Goal: Information Seeking & Learning: Learn about a topic

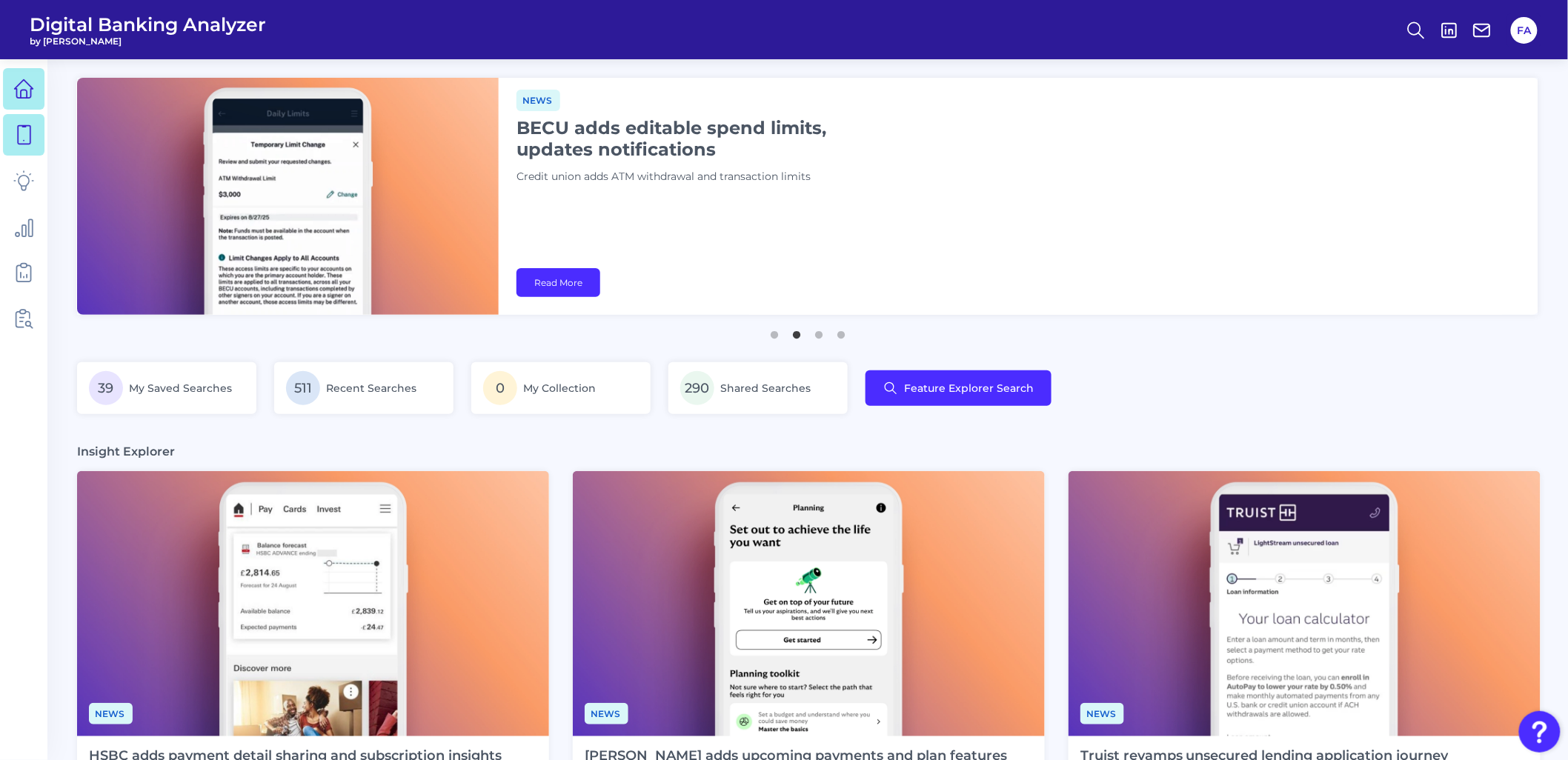
click at [48, 128] on main "Deep dive Security hubs: Encourage customer vigilance Financial institutions mu…" at bounding box center [784, 719] width 1568 height 1439
click at [34, 129] on link at bounding box center [24, 134] width 41 height 41
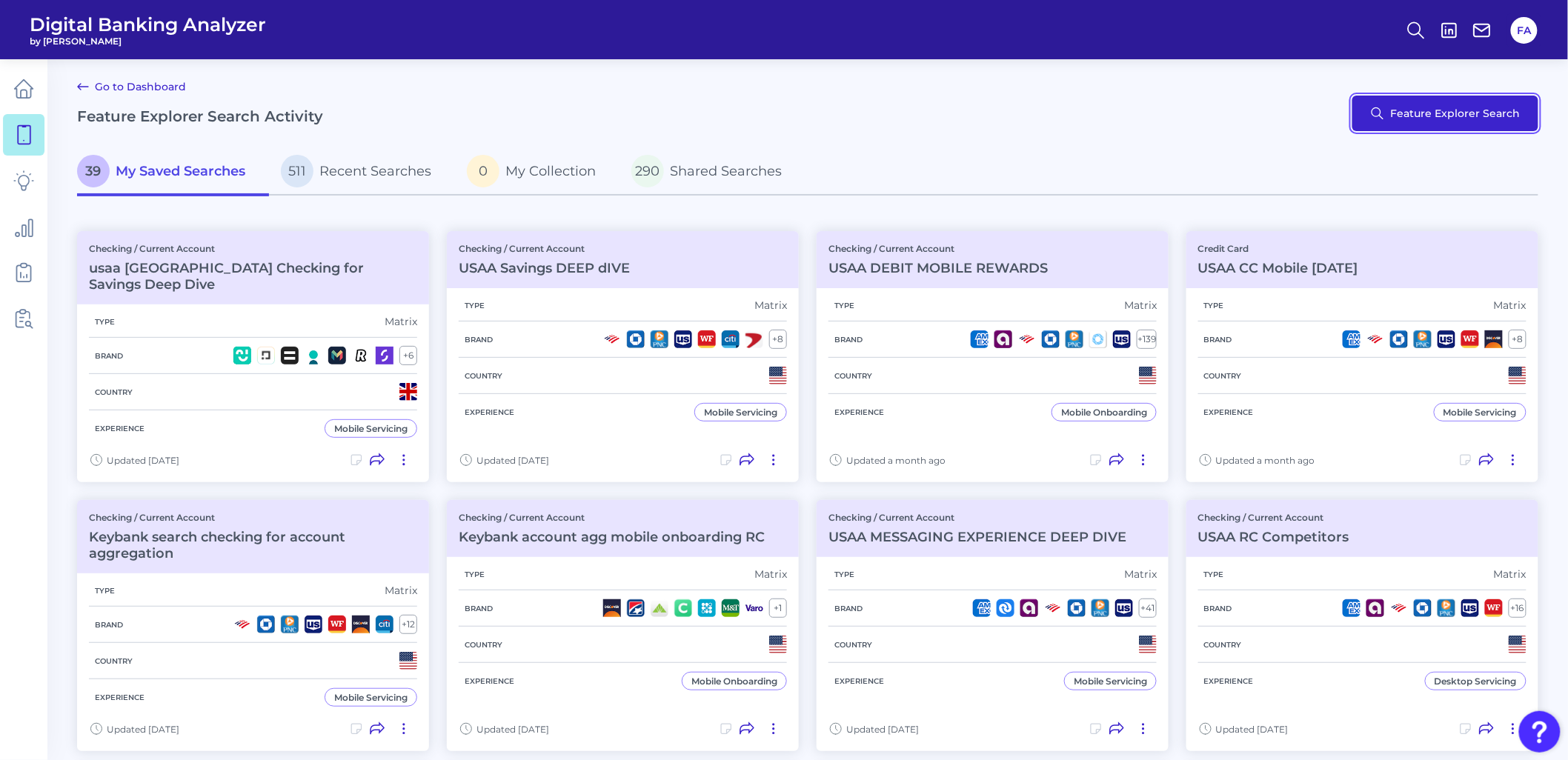
click at [1448, 116] on button "Feature Explorer Search" at bounding box center [1445, 114] width 186 height 36
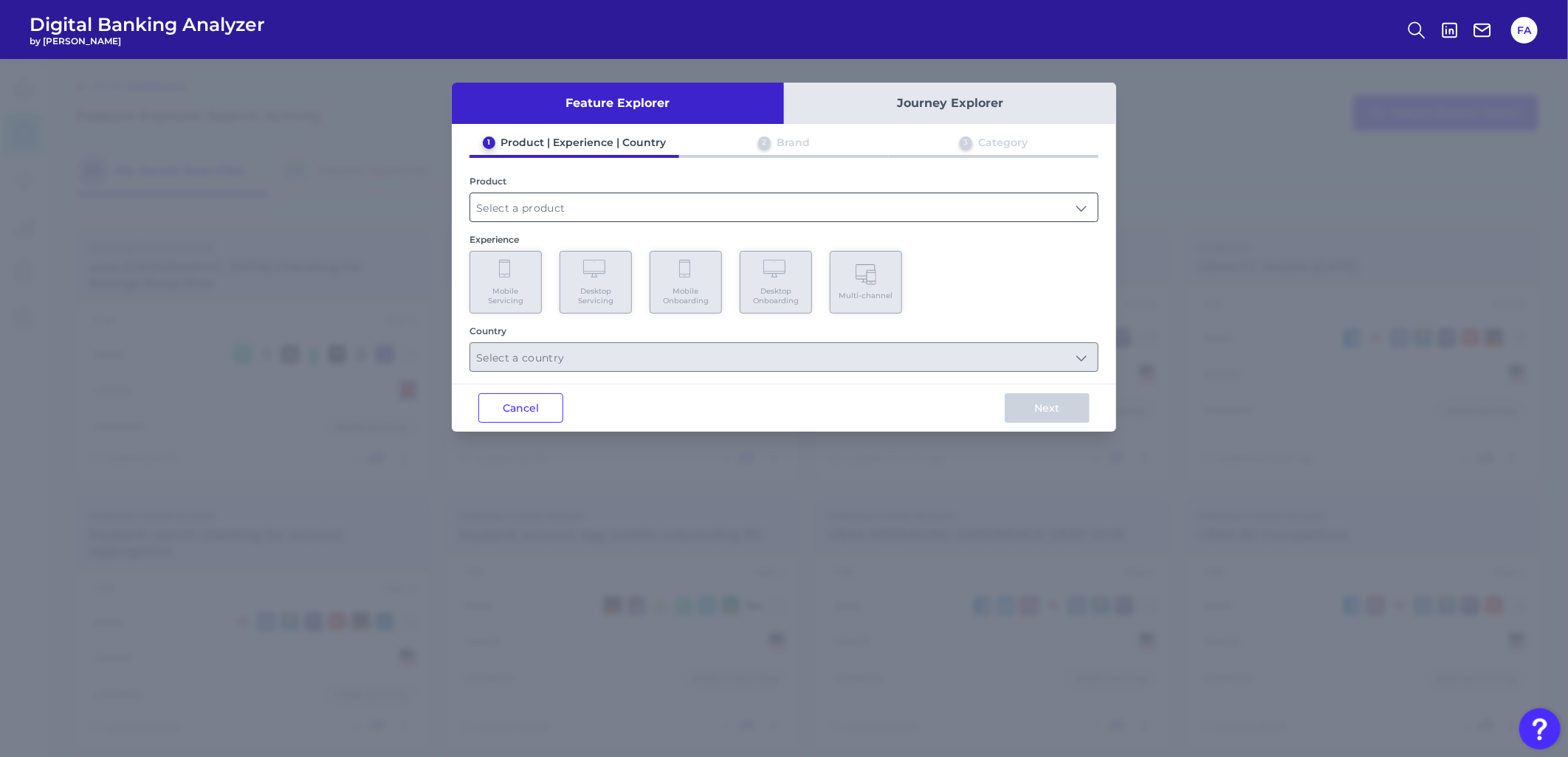
click at [688, 205] on input "text" at bounding box center [784, 207] width 628 height 28
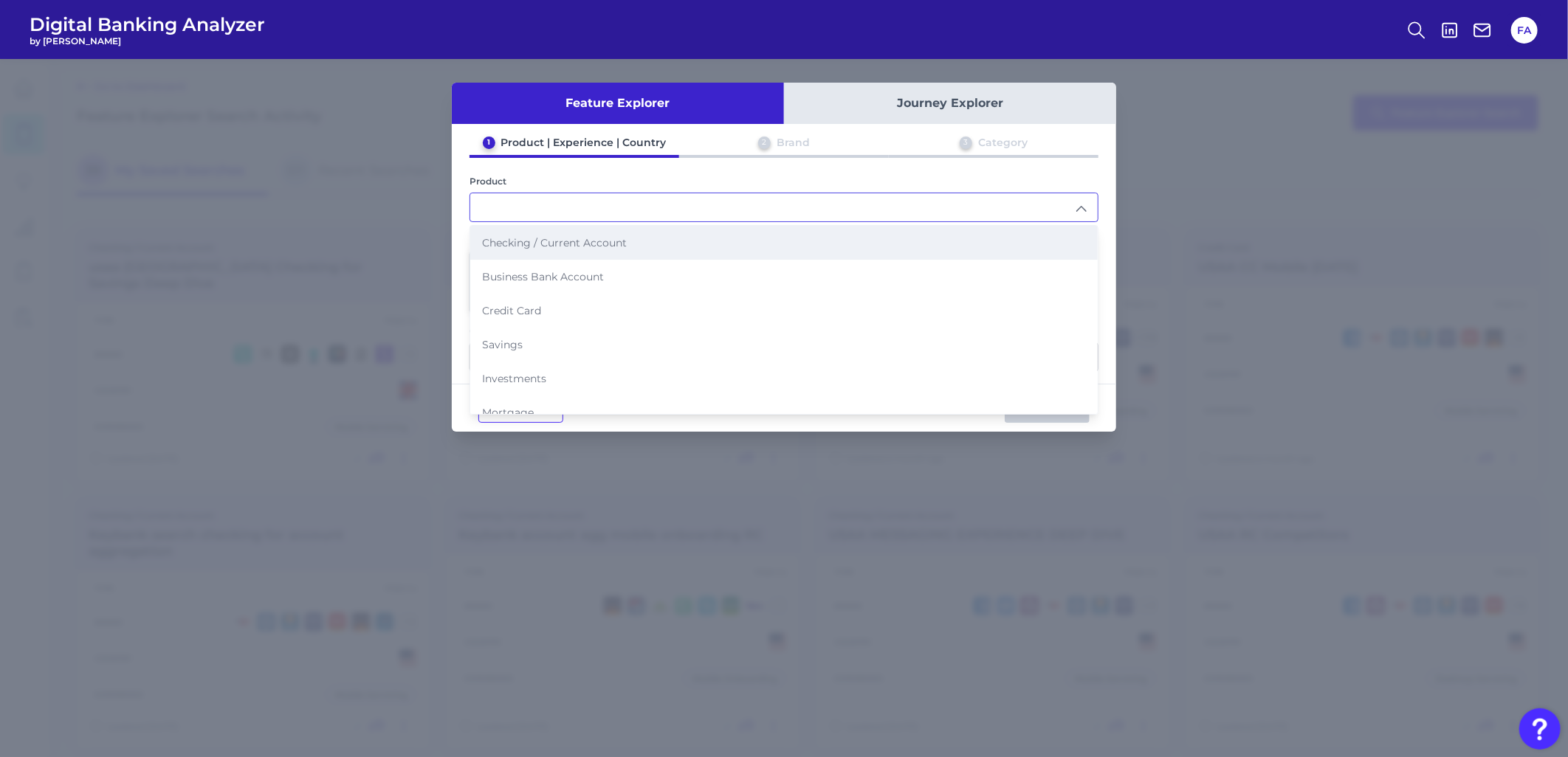
click at [542, 249] on li "Checking / Current Account" at bounding box center [784, 243] width 628 height 34
type input "Checking / Current Account"
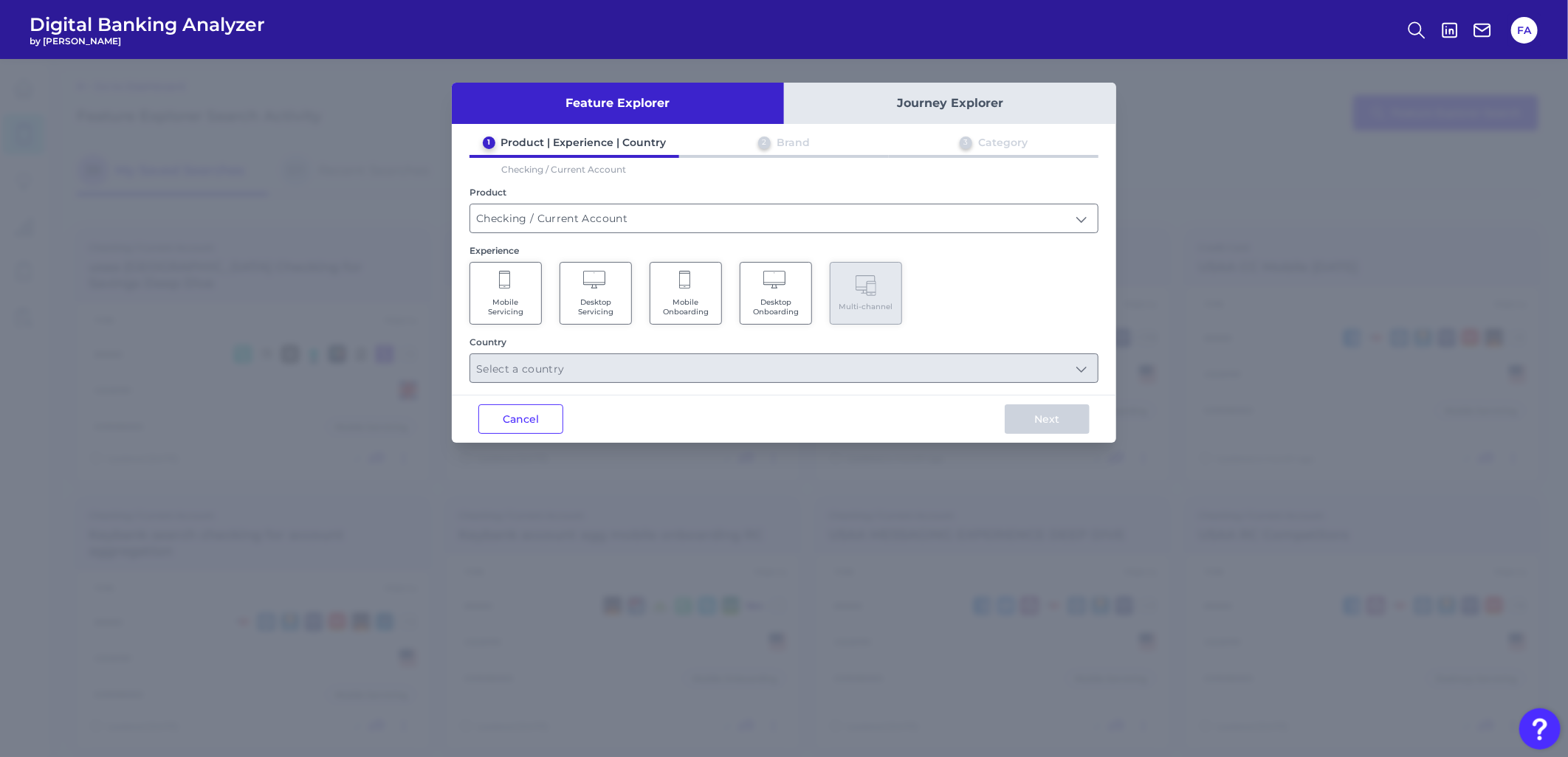
click at [506, 277] on icon at bounding box center [505, 282] width 13 height 21
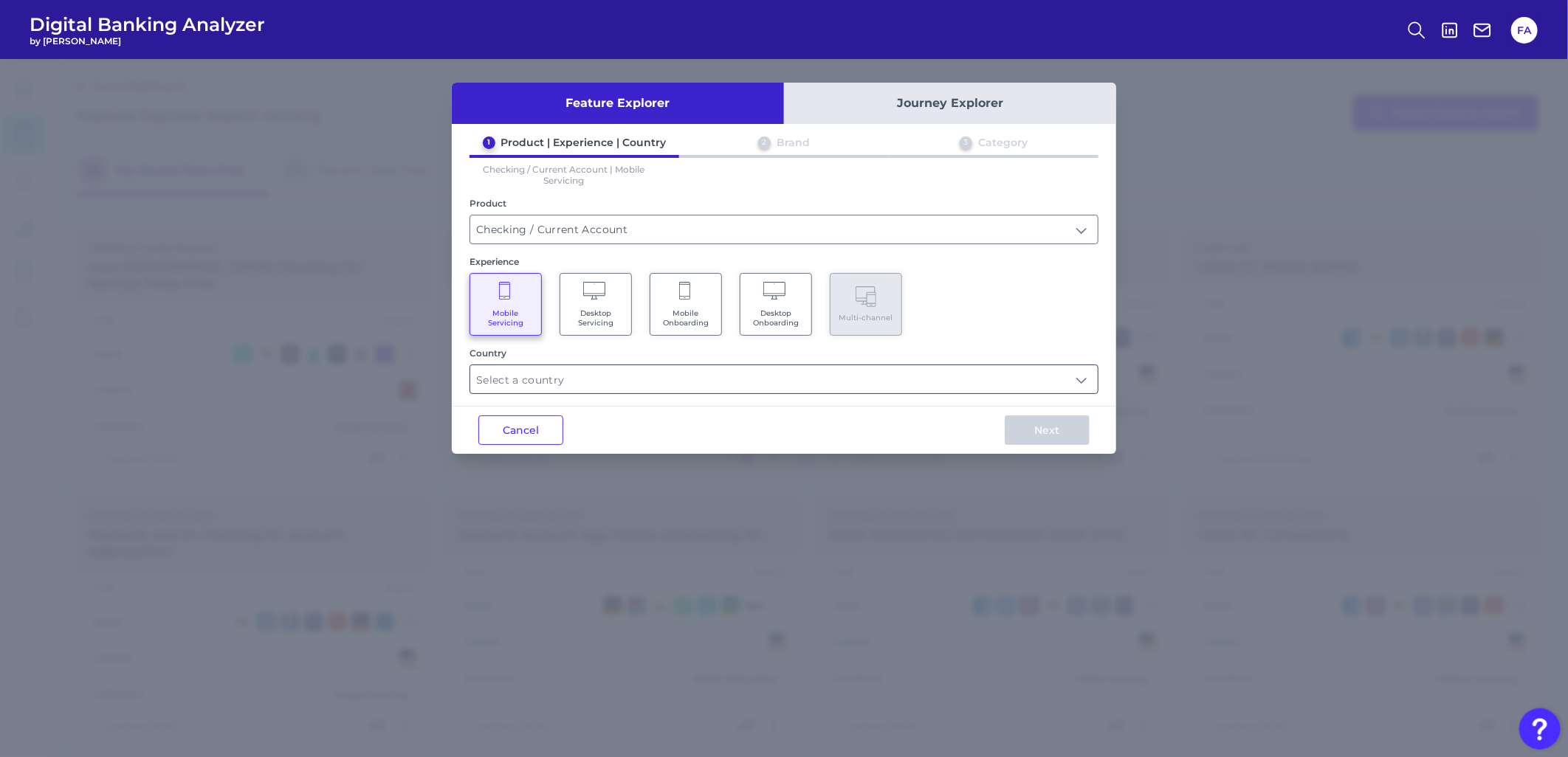
click at [662, 369] on input "text" at bounding box center [784, 379] width 628 height 28
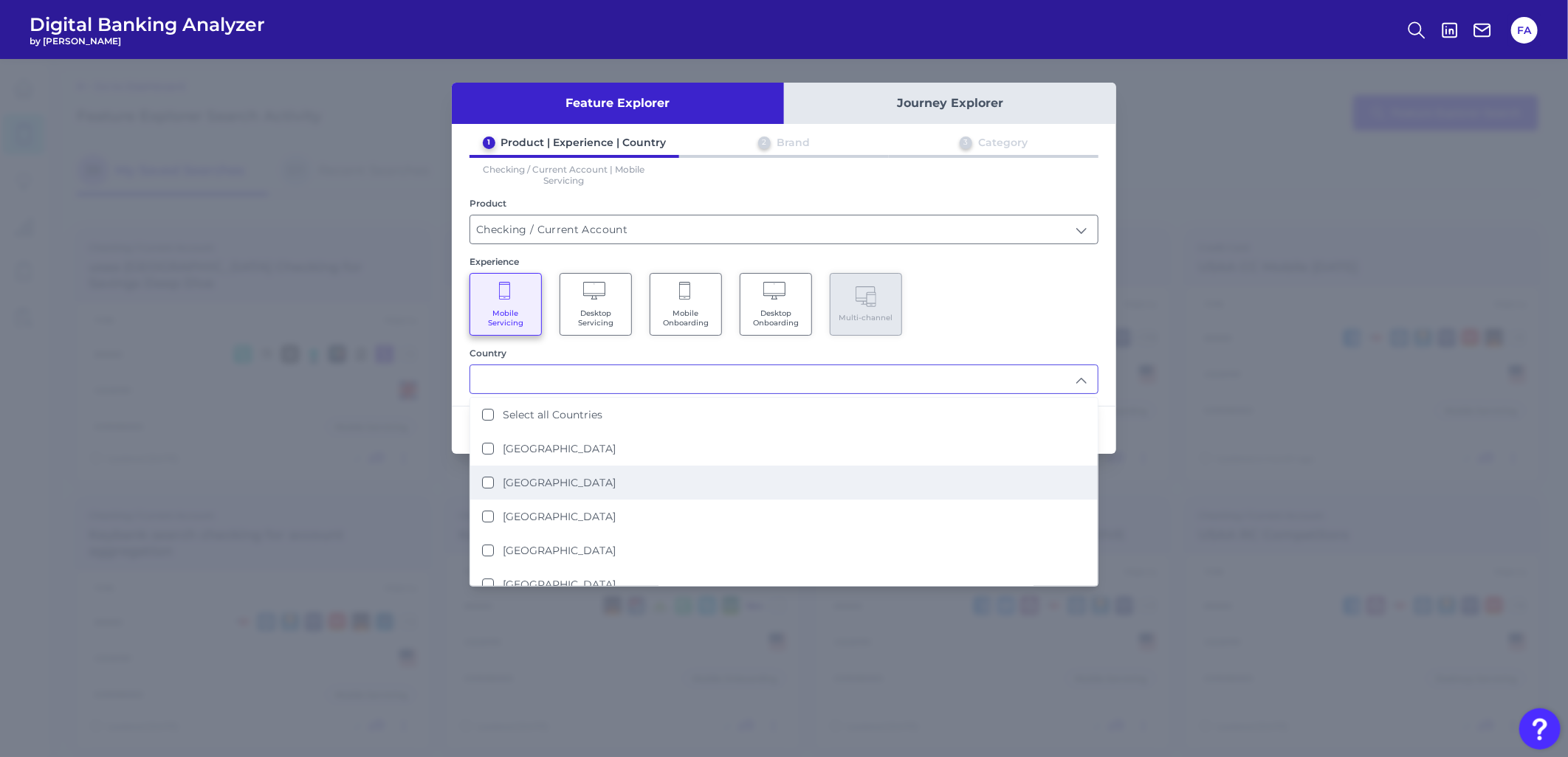
click at [552, 466] on li "[GEOGRAPHIC_DATA]" at bounding box center [784, 483] width 628 height 34
type input "[GEOGRAPHIC_DATA]"
click at [1133, 339] on div "Feature Explorer Journey Explorer 1 Product | Experience | Country 2 Brand 3 Ca…" at bounding box center [784, 408] width 1568 height 698
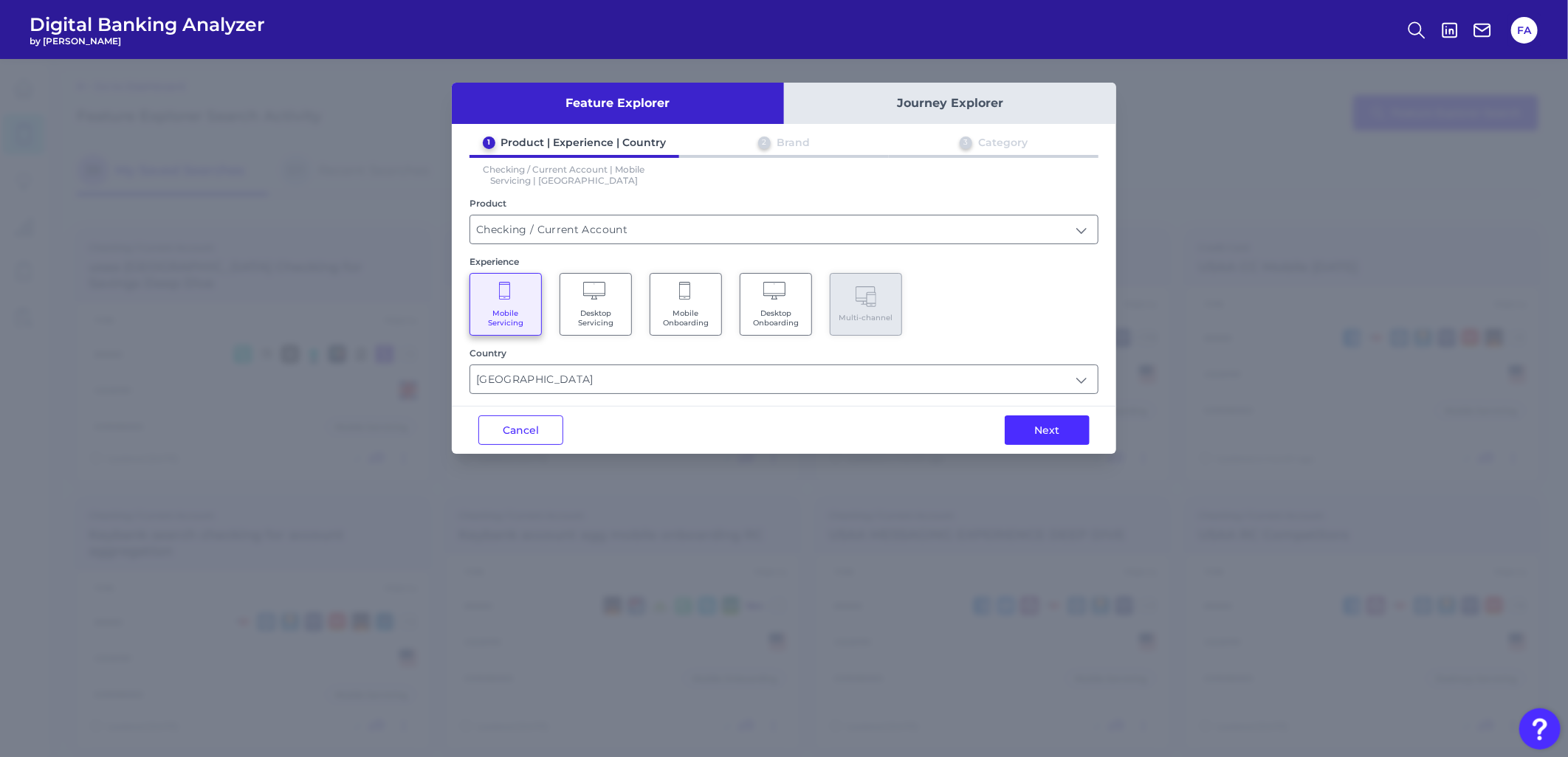
click at [1008, 329] on div "Mobile Servicing Desktop Servicing Mobile Onboarding Desktop Onboarding Multi-c…" at bounding box center [784, 304] width 629 height 62
click at [1035, 430] on button "Next" at bounding box center [1047, 430] width 85 height 29
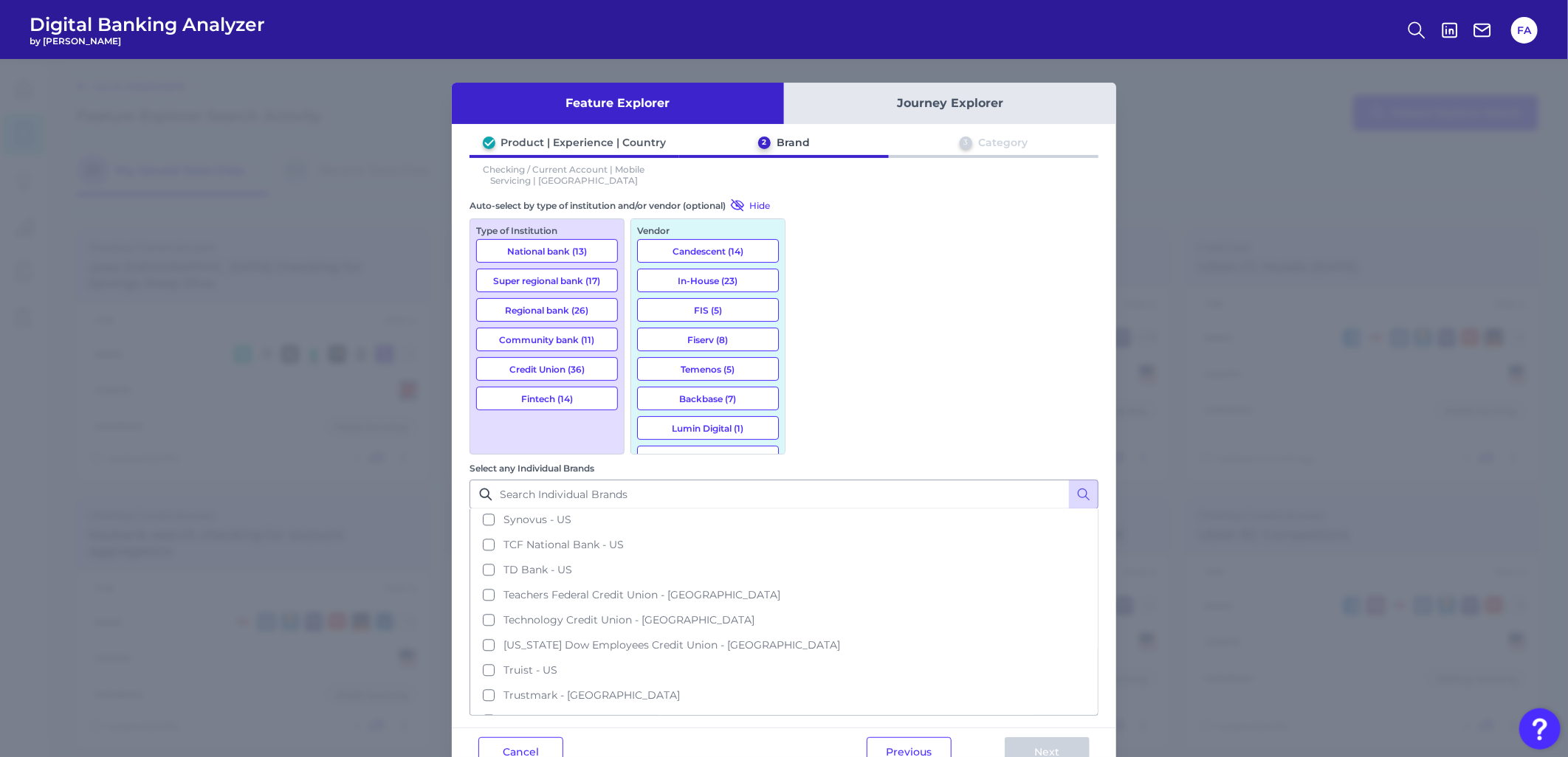
scroll to position [2680, 0]
click at [1010, 480] on input "Select any Individual Brands" at bounding box center [784, 495] width 629 height 29
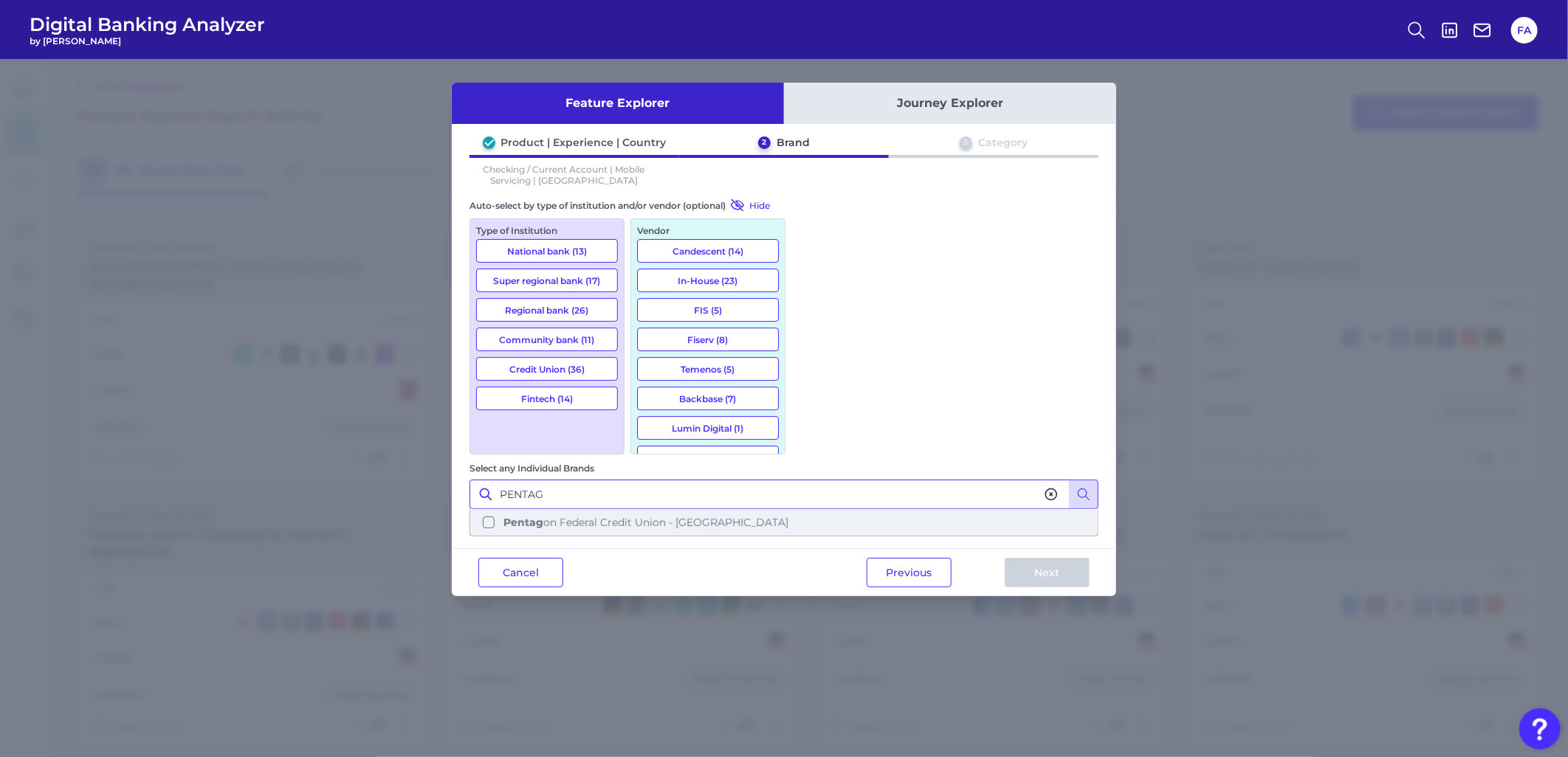
click at [789, 516] on span "Pentag on Federal Credit Union - [GEOGRAPHIC_DATA]" at bounding box center [646, 522] width 285 height 13
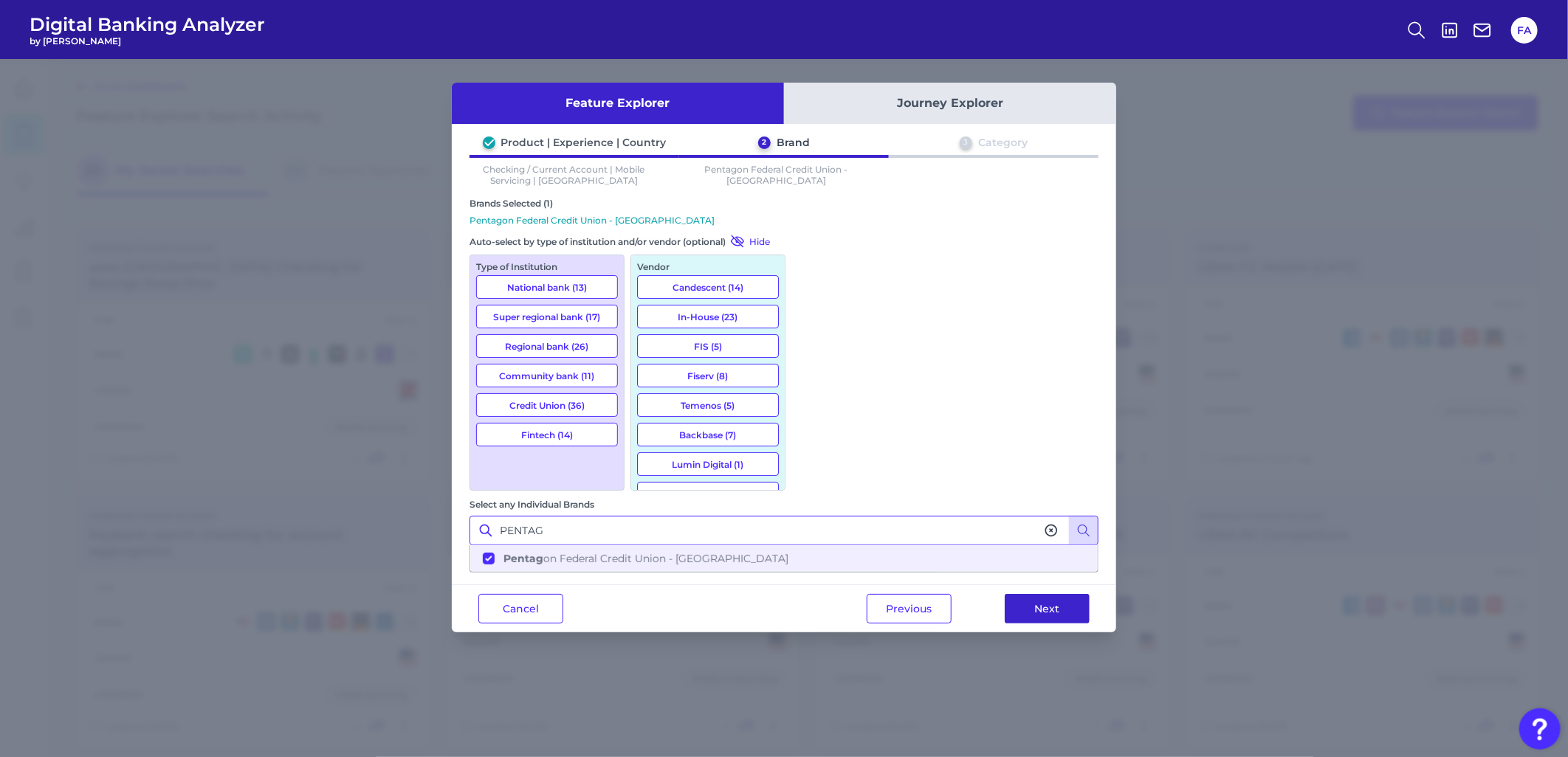
type input "PENTAG"
click at [1038, 594] on button "Next" at bounding box center [1047, 609] width 85 height 29
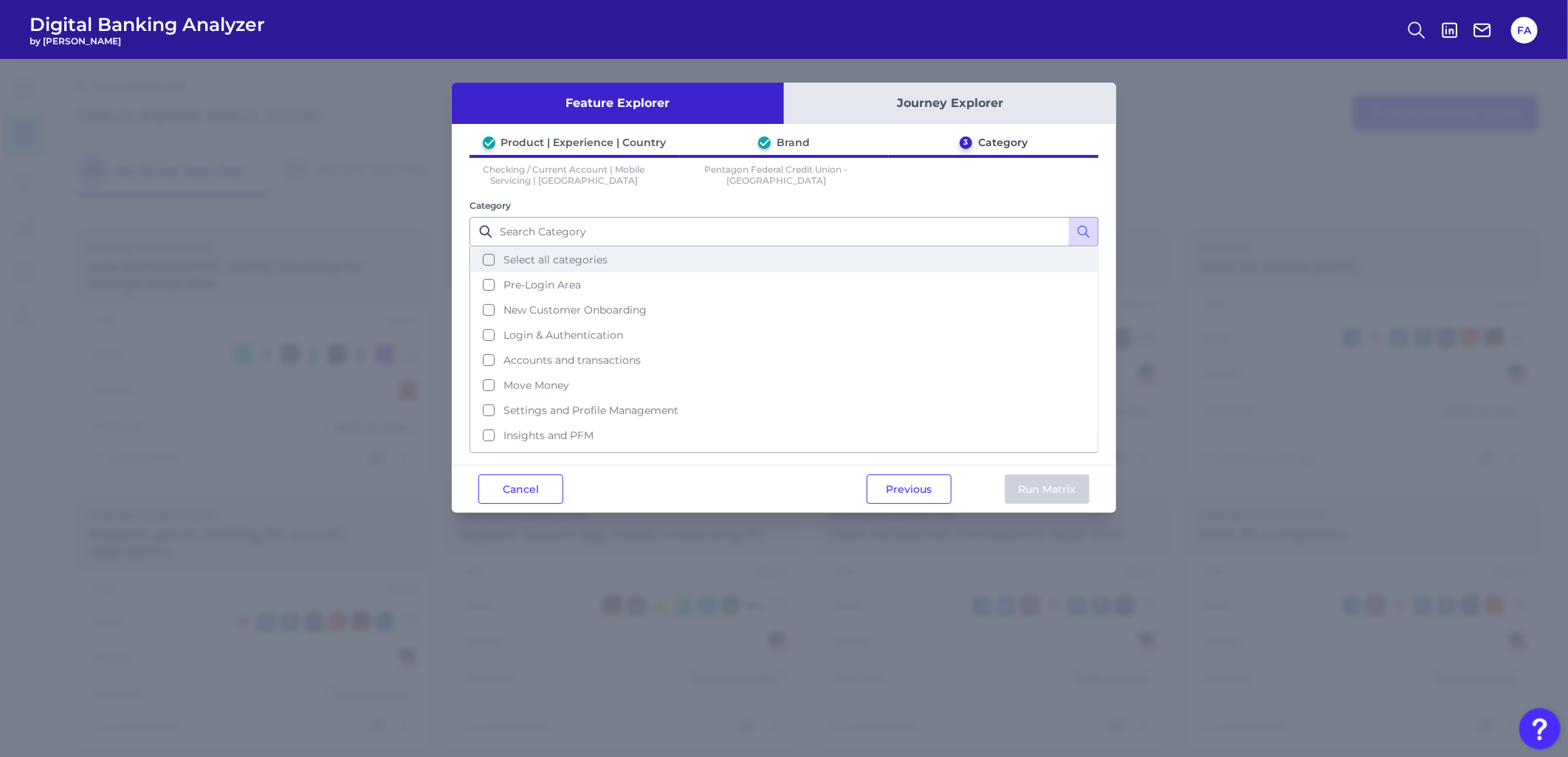
click at [607, 262] on span "Select all categories" at bounding box center [556, 260] width 104 height 13
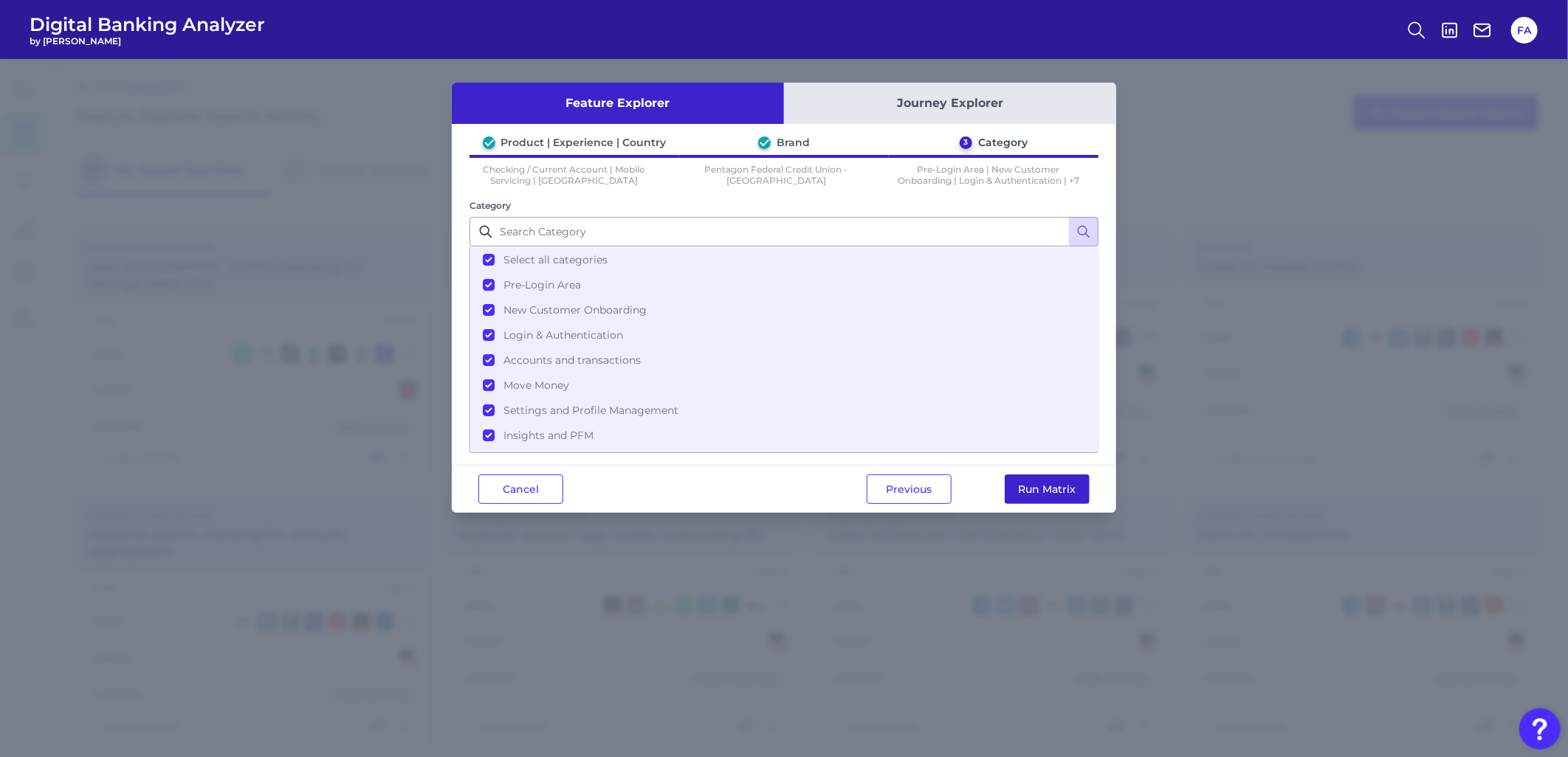
click at [1059, 492] on button "Run Matrix" at bounding box center [1047, 489] width 85 height 29
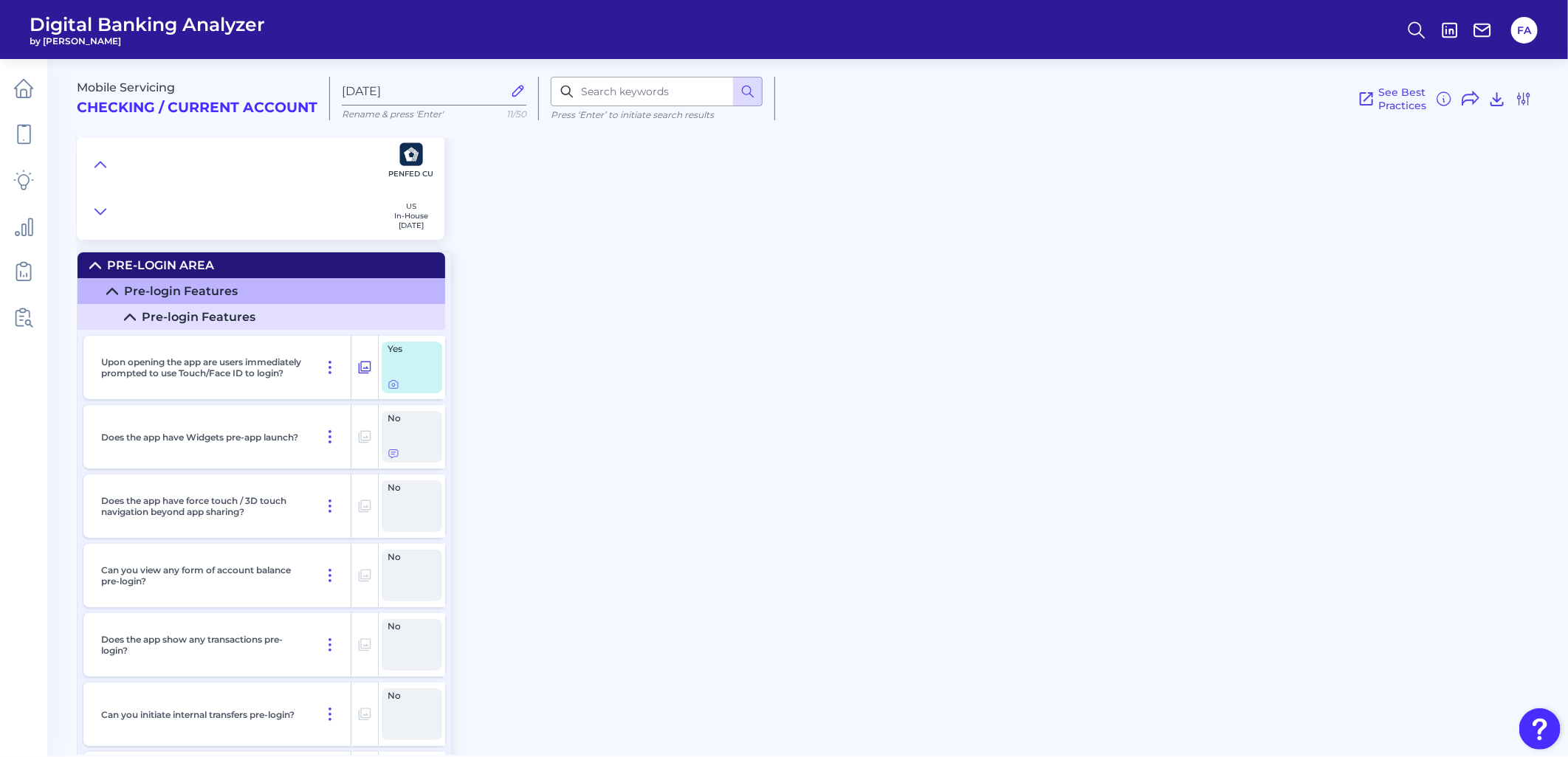
click at [111, 262] on div "Pre-Login Area" at bounding box center [160, 265] width 107 height 14
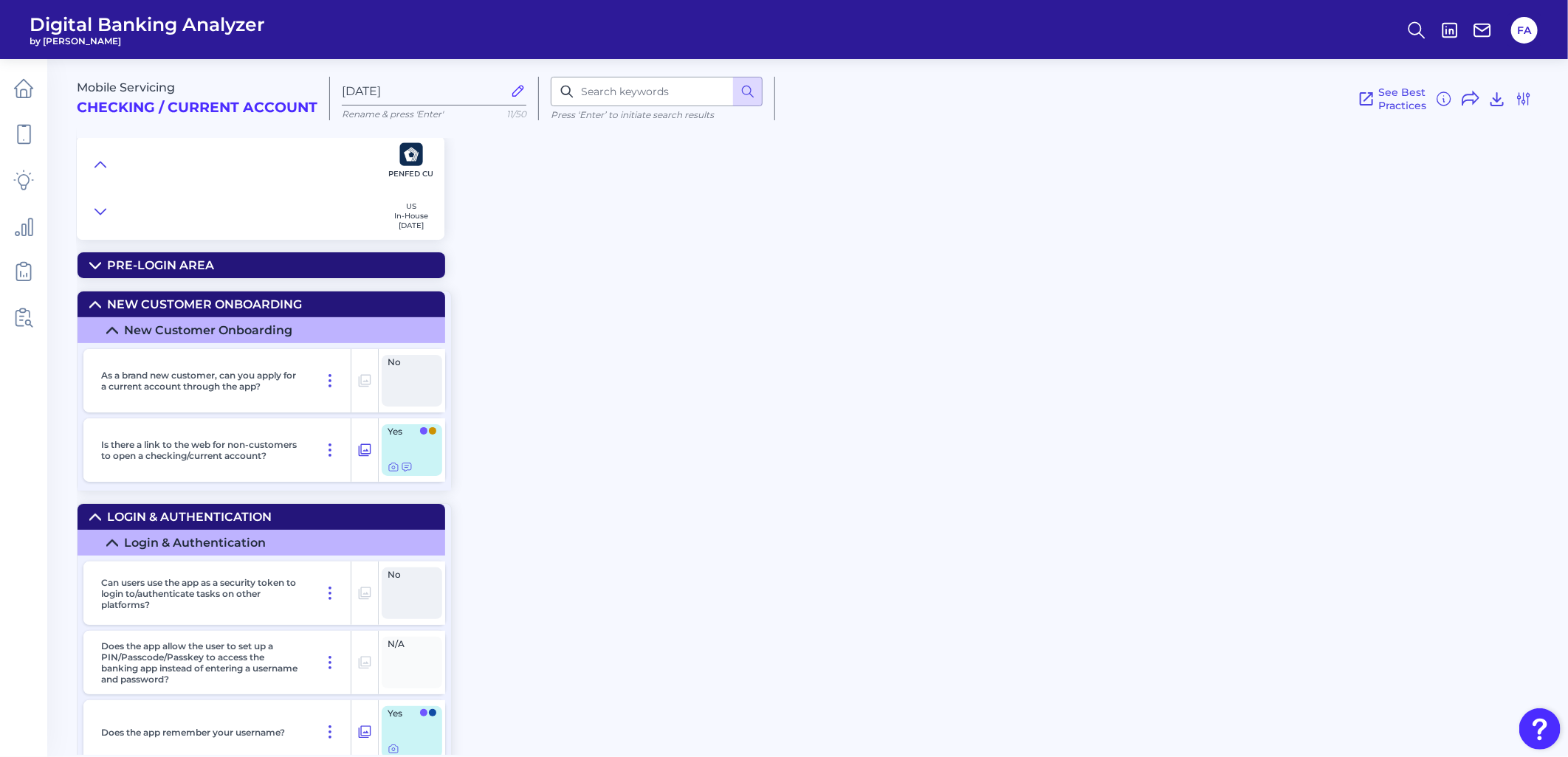
click at [130, 306] on div "New Customer Onboarding" at bounding box center [204, 304] width 195 height 14
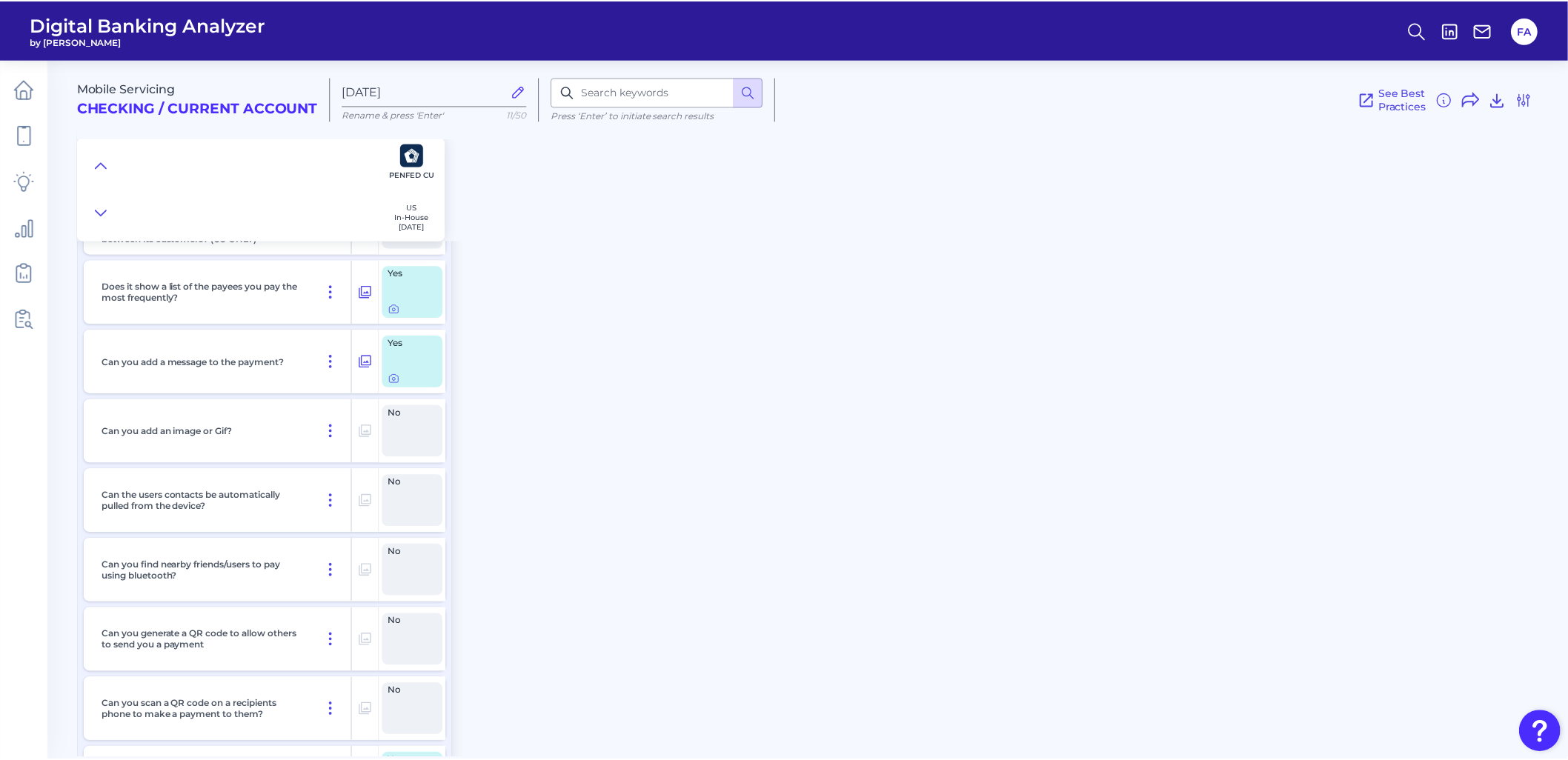
scroll to position [7137, 0]
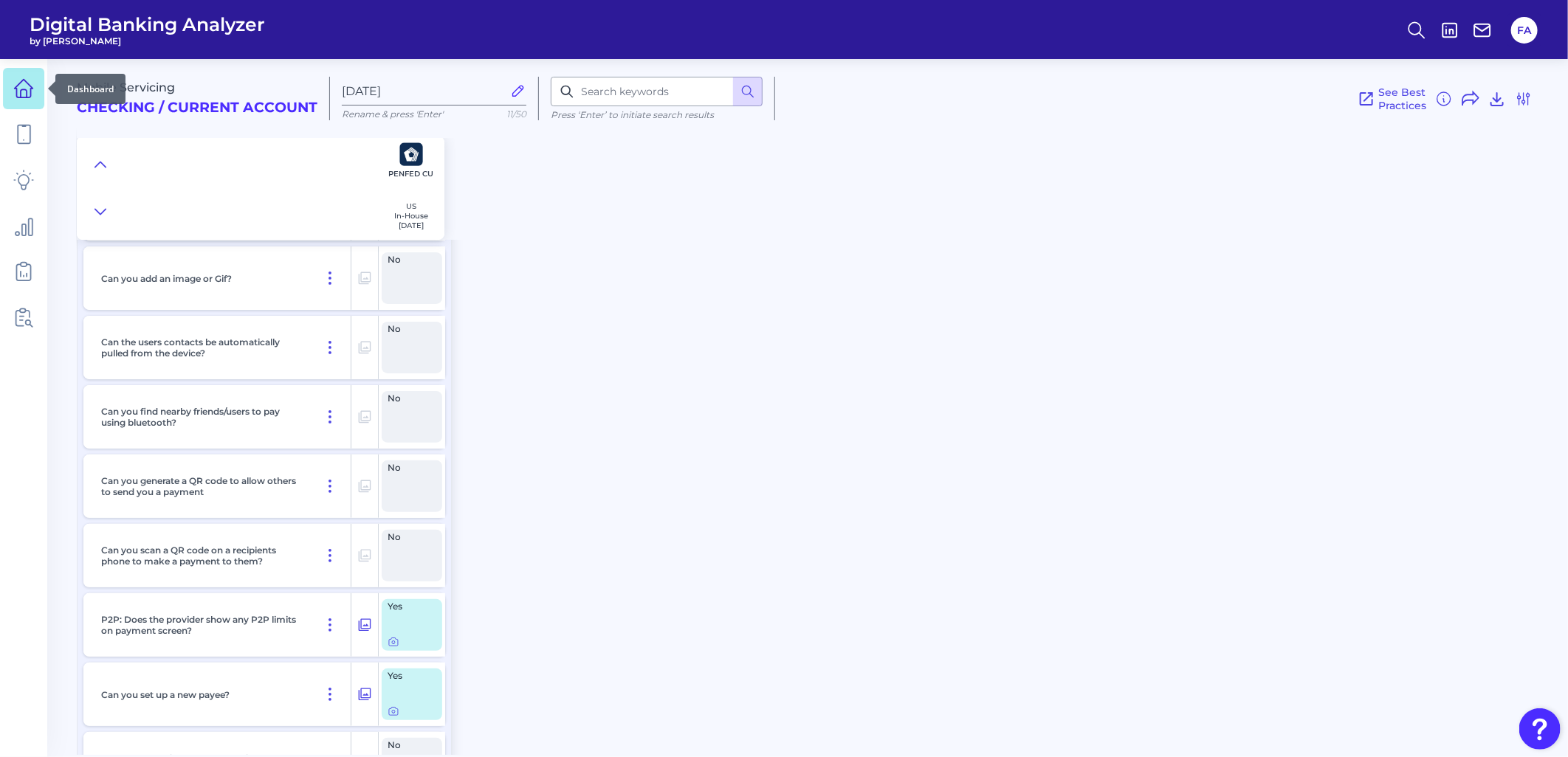
click at [36, 91] on link at bounding box center [23, 88] width 41 height 41
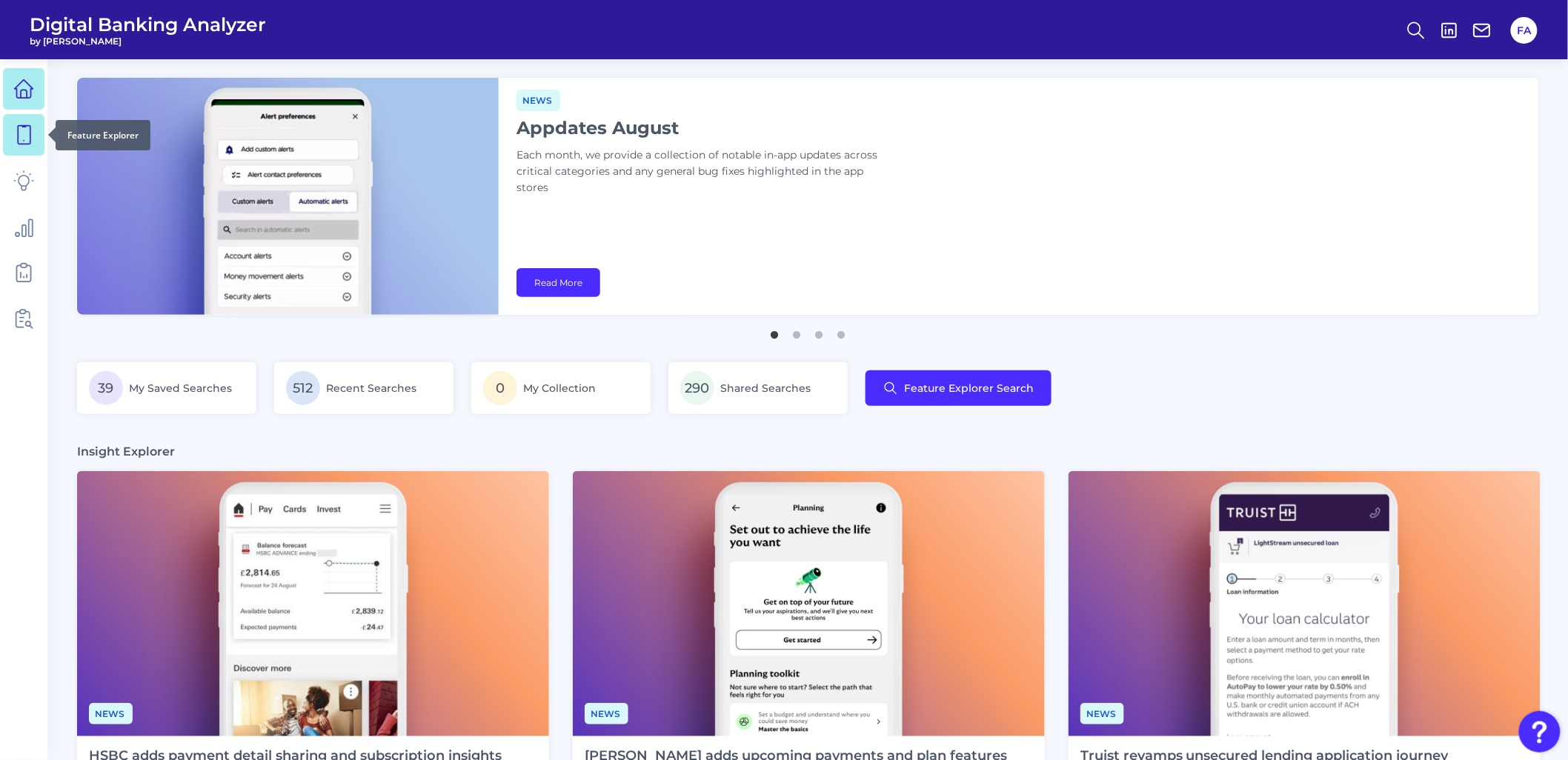
click at [11, 150] on link at bounding box center [24, 134] width 41 height 41
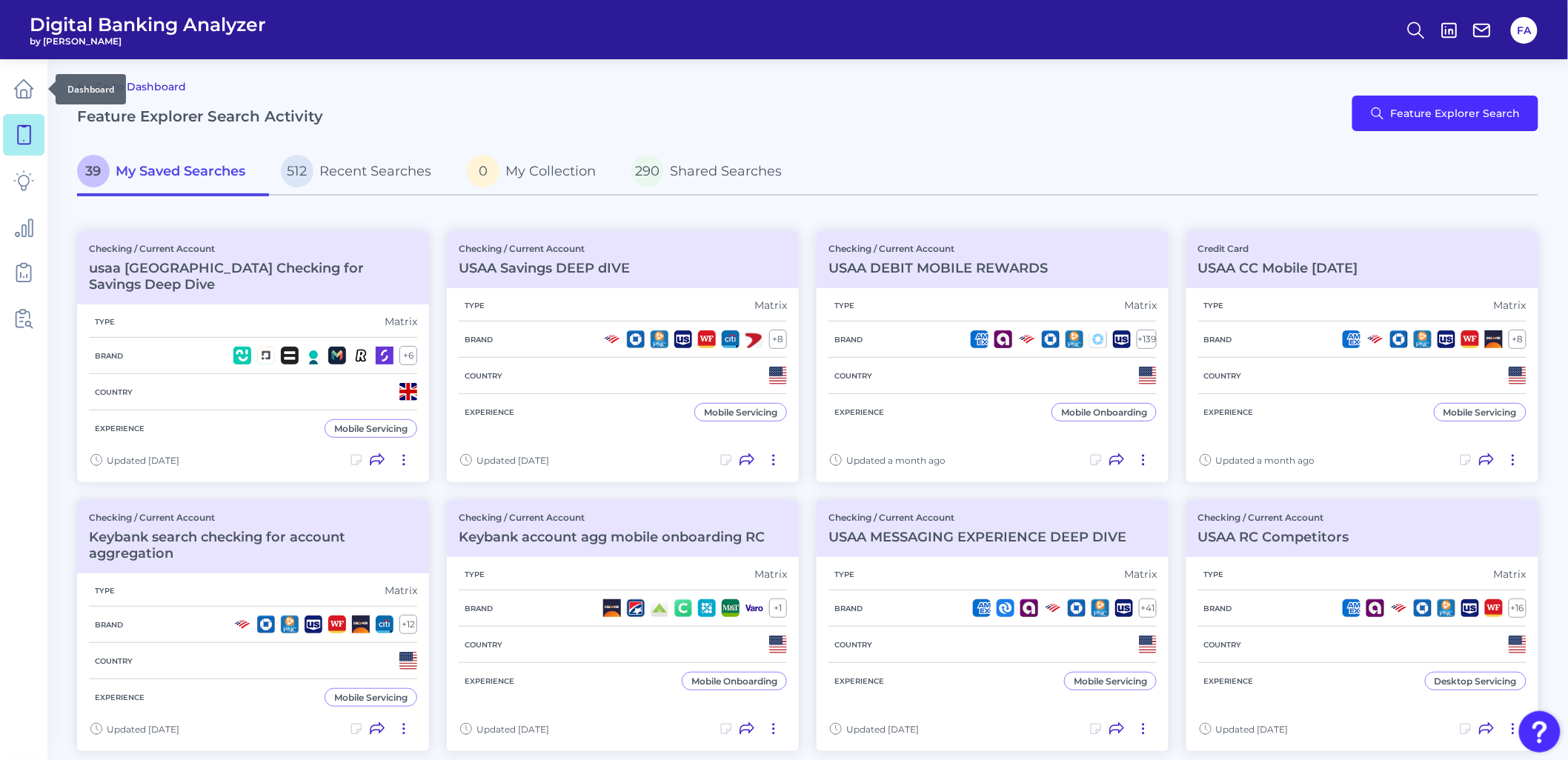
click at [59, 82] on div "Dashboard" at bounding box center [90, 89] width 71 height 30
click at [33, 85] on link at bounding box center [24, 89] width 41 height 41
